Goal: Navigation & Orientation: Find specific page/section

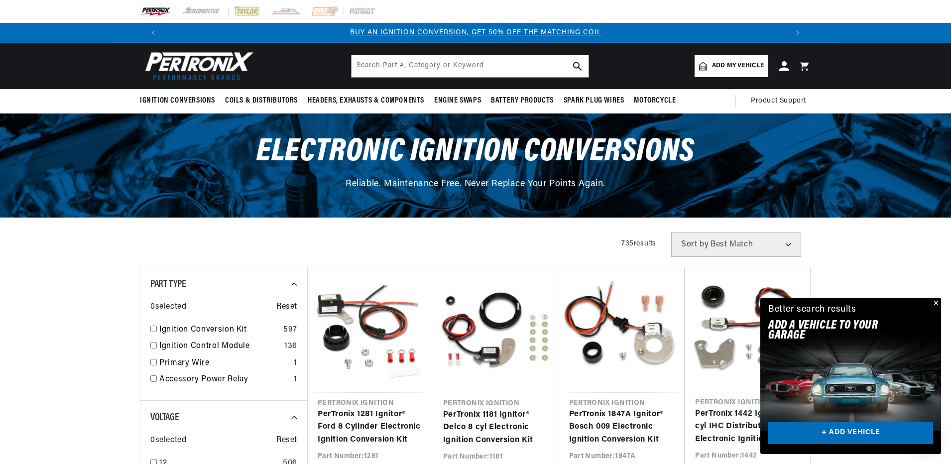
click at [936, 302] on button "Close" at bounding box center [935, 304] width 12 height 12
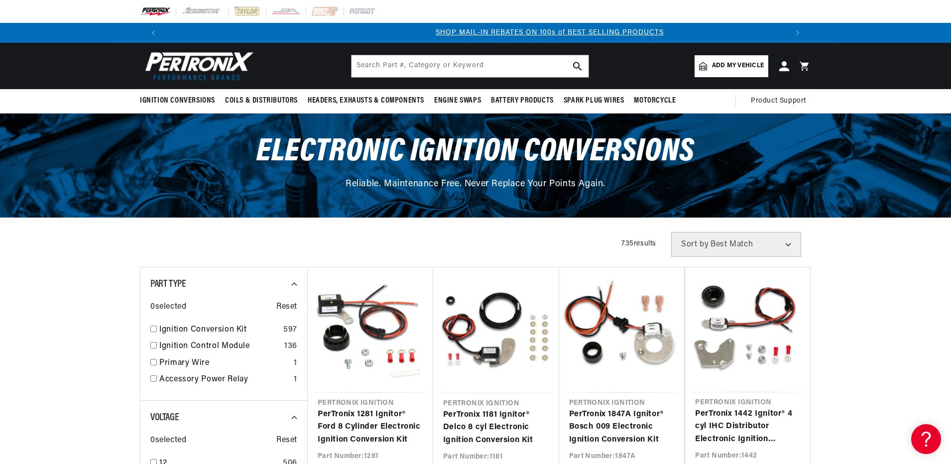
scroll to position [0, 622]
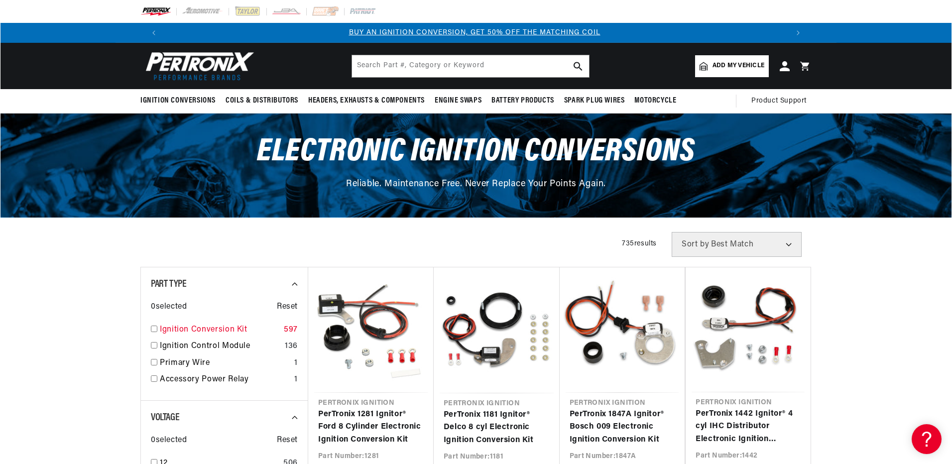
scroll to position [0, 0]
click at [153, 329] on input "checkbox" at bounding box center [153, 329] width 6 height 6
checkbox input "true"
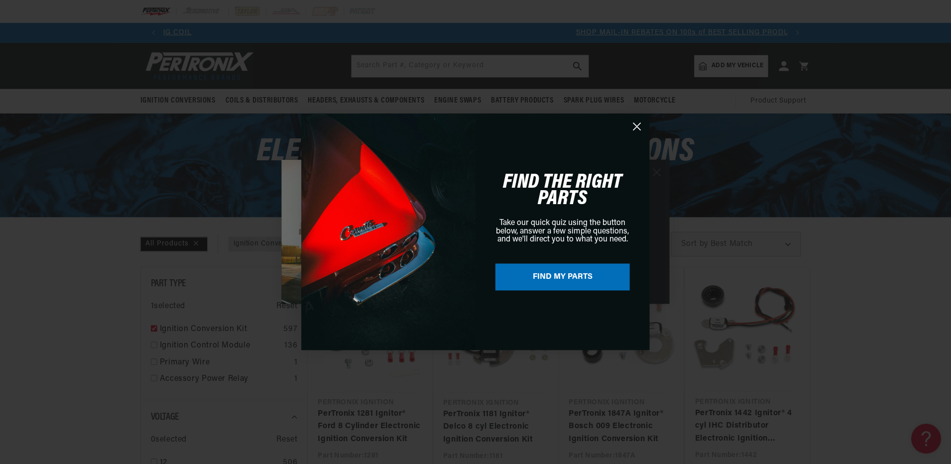
scroll to position [0, 622]
click at [636, 126] on circle "Close dialog" at bounding box center [638, 126] width 16 height 16
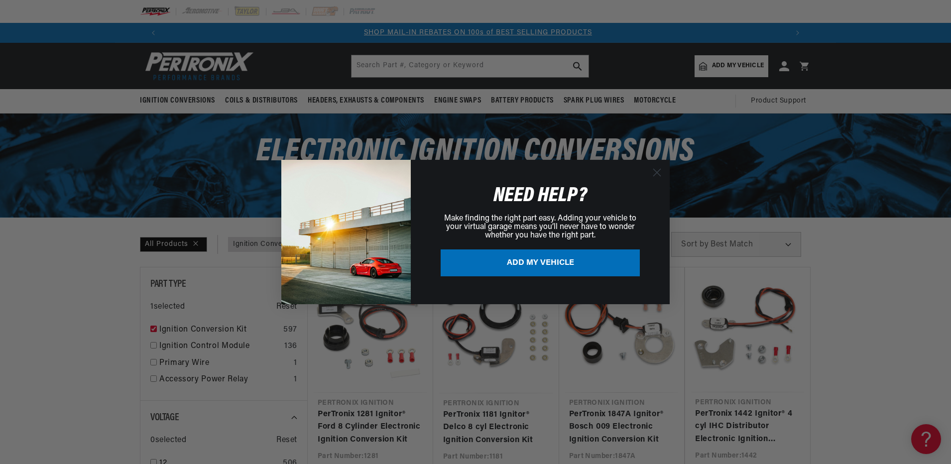
scroll to position [406, 0]
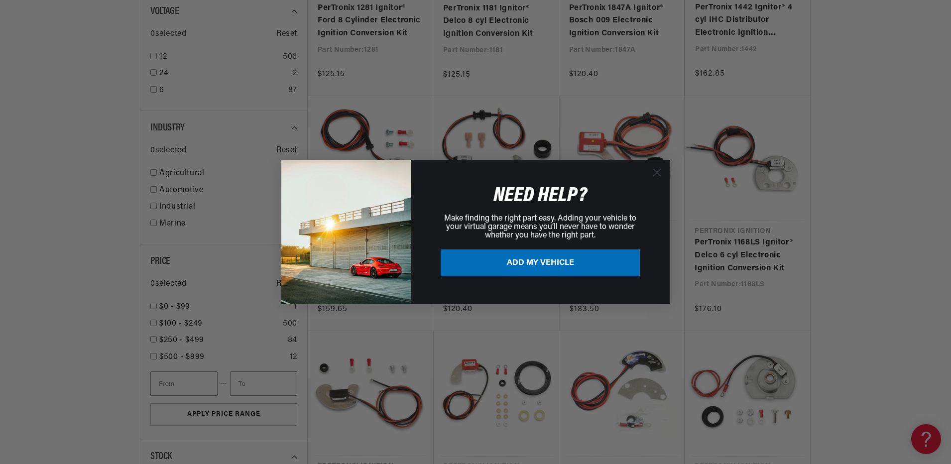
click at [654, 167] on circle "Close dialog" at bounding box center [657, 172] width 16 height 16
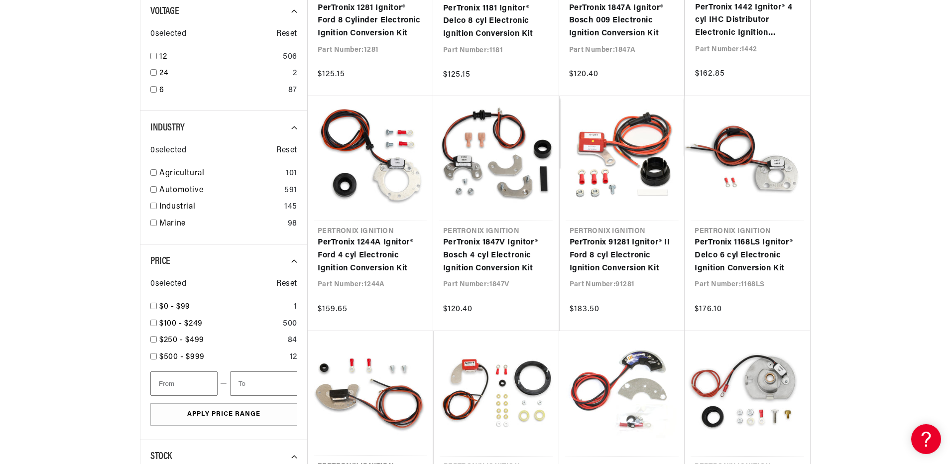
scroll to position [0, 1244]
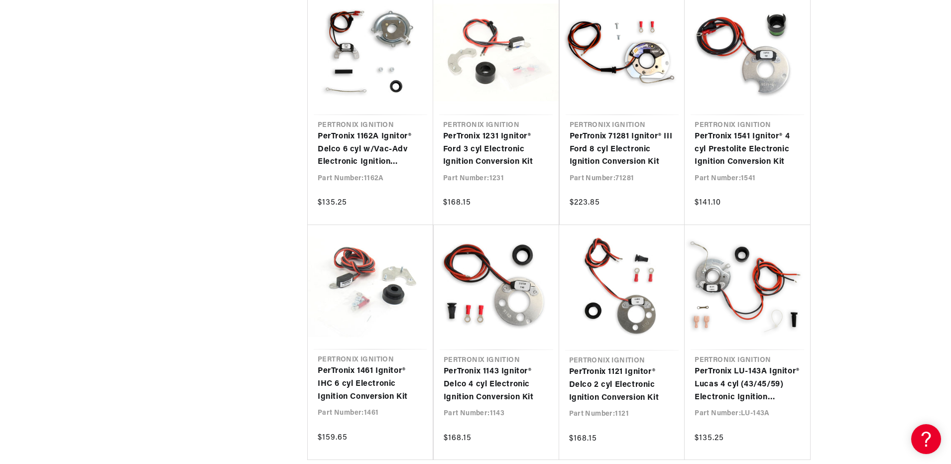
scroll to position [0, 622]
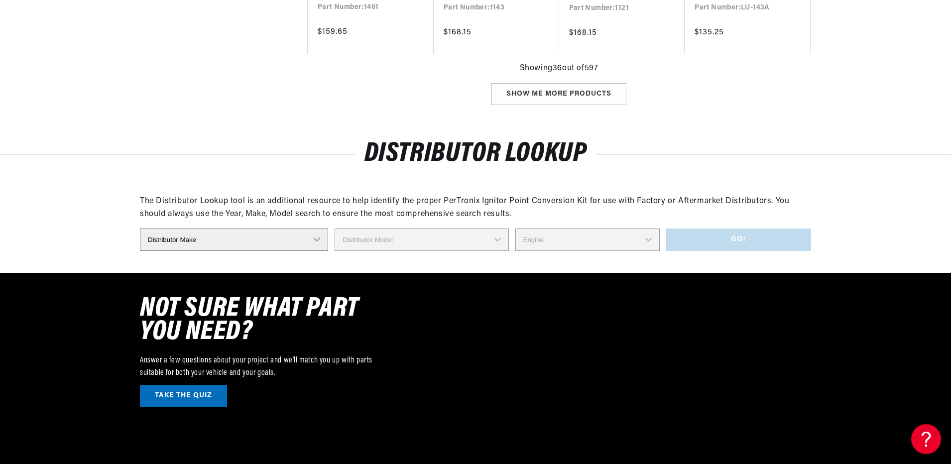
scroll to position [0, 1244]
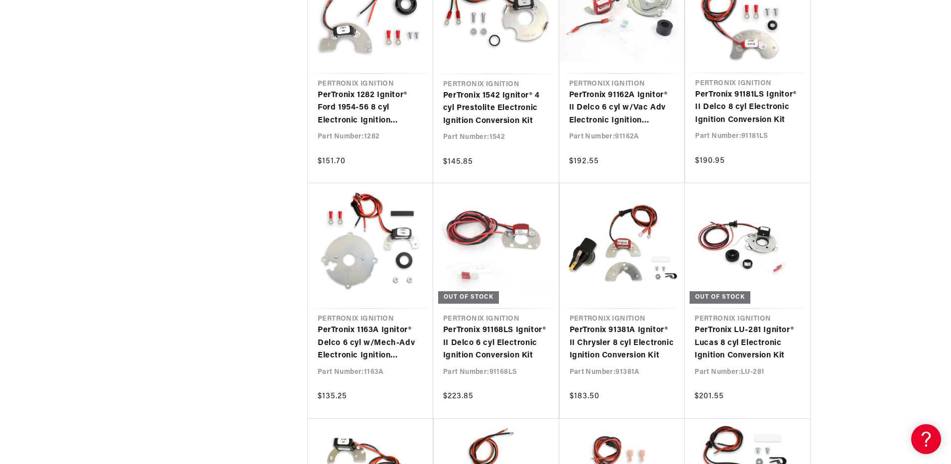
scroll to position [0, 622]
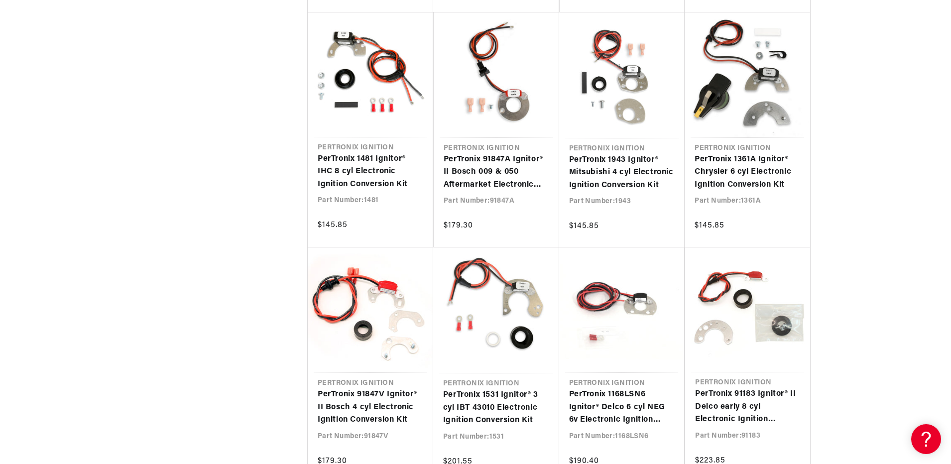
scroll to position [3250, 0]
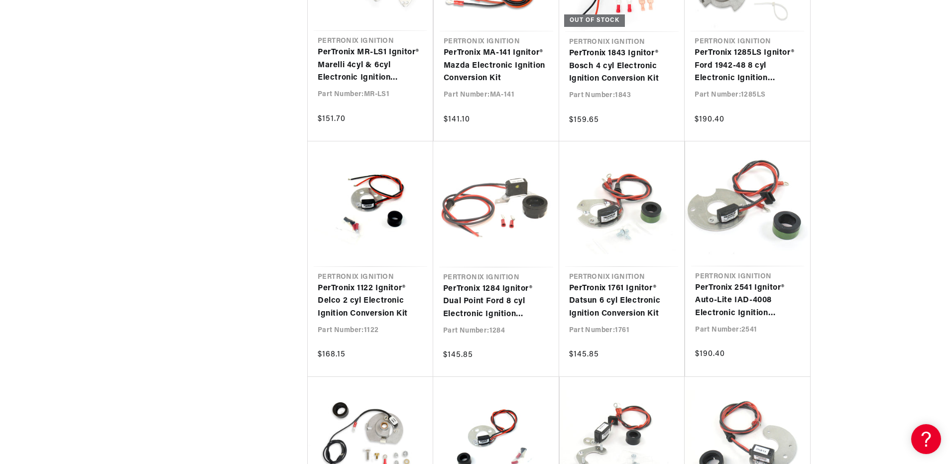
scroll to position [0, 622]
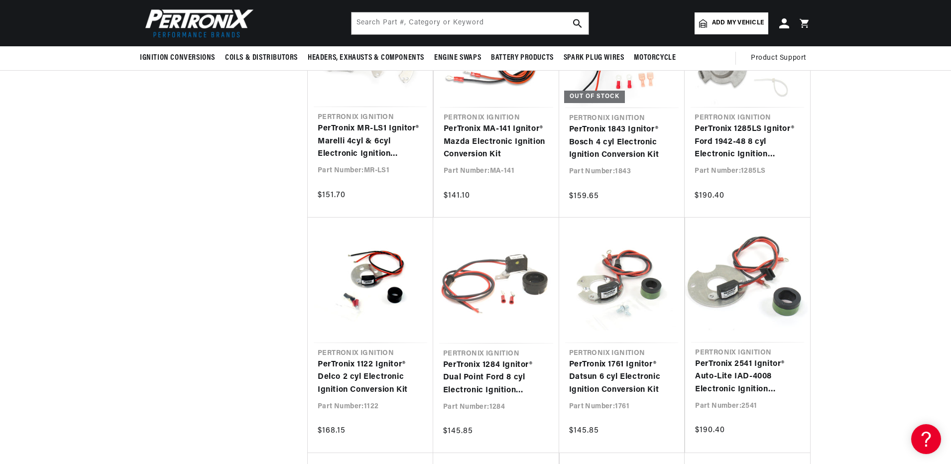
scroll to position [0, 1244]
